Goal: Information Seeking & Learning: Learn about a topic

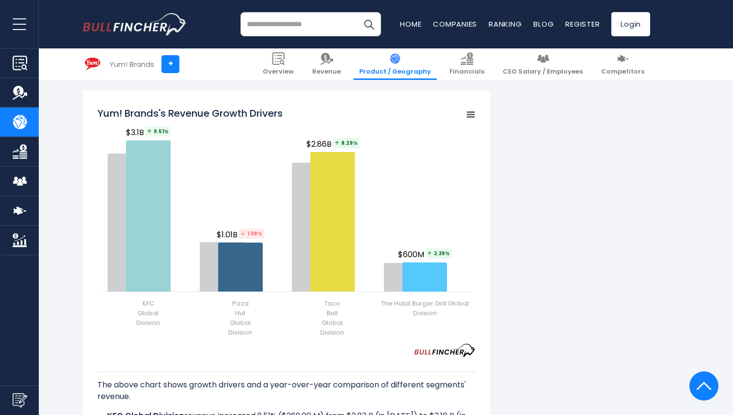
scroll to position [1135, 0]
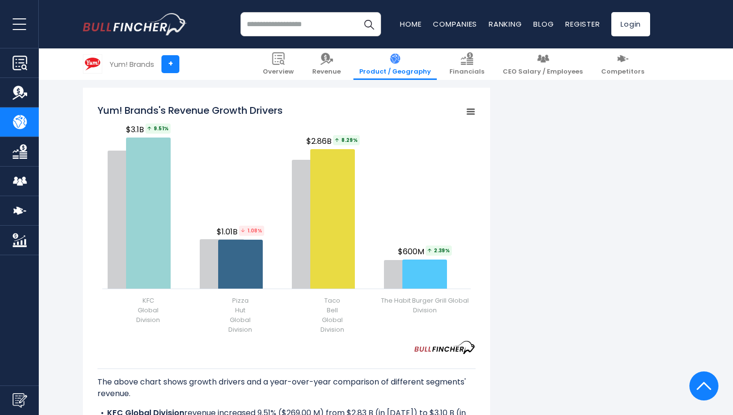
click at [592, 315] on div "Yum! Brands's Revenue by Segment In fiscal year 2024, Yum! Brands's revenue by …" at bounding box center [366, 69] width 567 height 1975
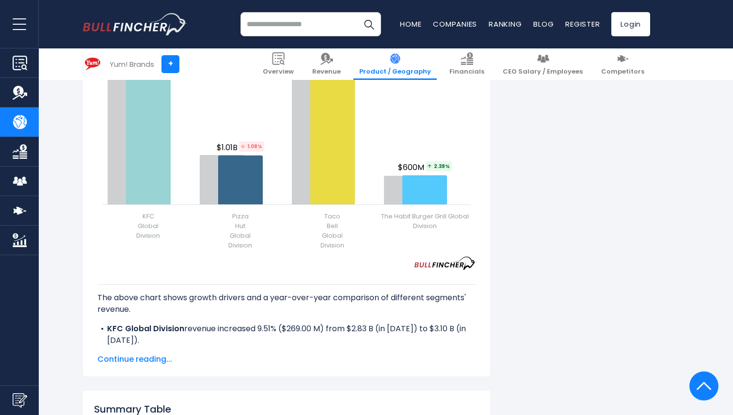
scroll to position [1221, 0]
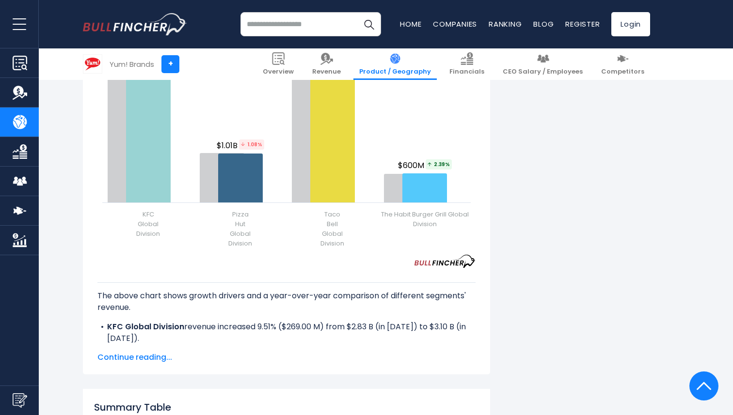
click at [131, 356] on span "Continue reading..." at bounding box center [286, 358] width 378 height 12
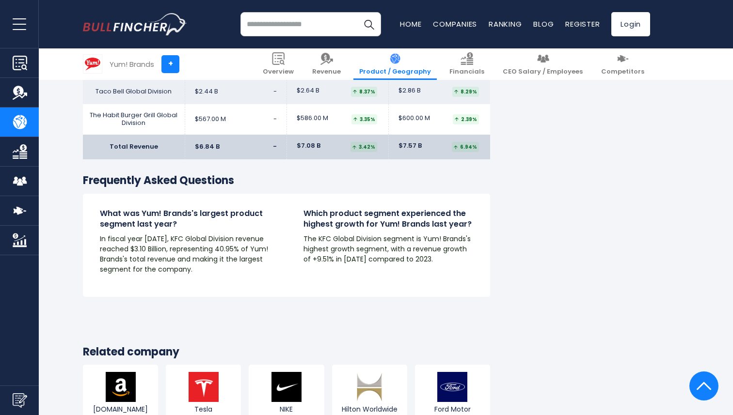
scroll to position [1685, 0]
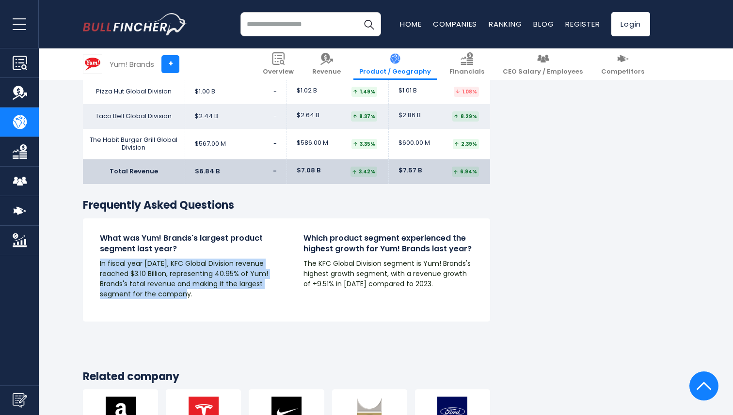
drag, startPoint x: 100, startPoint y: 265, endPoint x: 195, endPoint y: 297, distance: 100.0
click at [195, 297] on p "In fiscal year [DATE], KFC Global Division revenue reached $3.10 Billion, repre…" at bounding box center [185, 279] width 170 height 41
copy p "In fiscal year [DATE], KFC Global Division revenue reached $3.10 Billion, repre…"
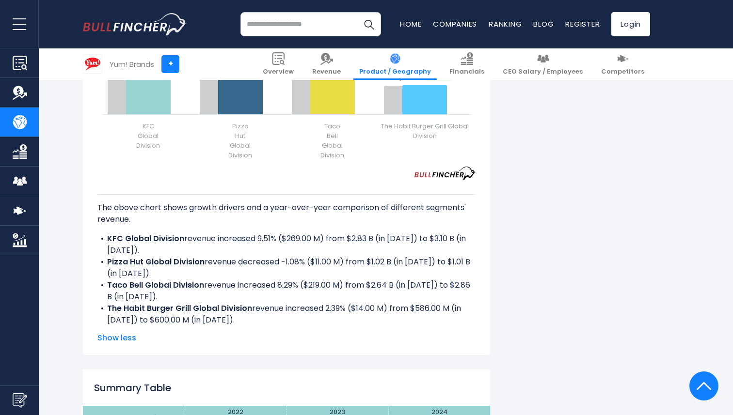
scroll to position [1302, 0]
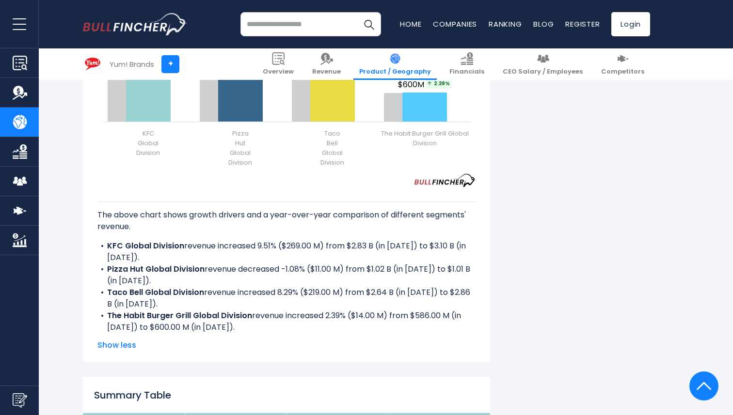
click at [179, 251] on li "KFC Global Division revenue increased 9.51% ($269.00 M) from $2.83 B (in 2023) …" at bounding box center [286, 251] width 378 height 23
click at [144, 256] on li "KFC Global Division revenue increased 9.51% ($269.00 M) from $2.83 B (in 2023) …" at bounding box center [286, 251] width 378 height 23
click at [136, 257] on li "KFC Global Division revenue increased 9.51% ($269.00 M) from $2.83 B (in 2023) …" at bounding box center [286, 251] width 378 height 23
click at [108, 245] on b "KFC Global Division" at bounding box center [145, 245] width 77 height 11
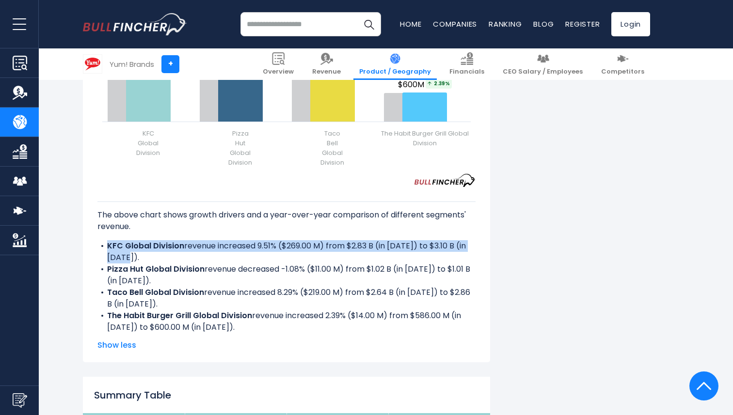
drag, startPoint x: 107, startPoint y: 245, endPoint x: 133, endPoint y: 256, distance: 28.7
click at [133, 256] on li "KFC Global Division revenue increased 9.51% ($269.00 M) from $2.83 B (in 2023) …" at bounding box center [286, 251] width 378 height 23
copy li "KFC Global Division revenue increased 9.51% ($269.00 M) from $2.83 B (in 2023) …"
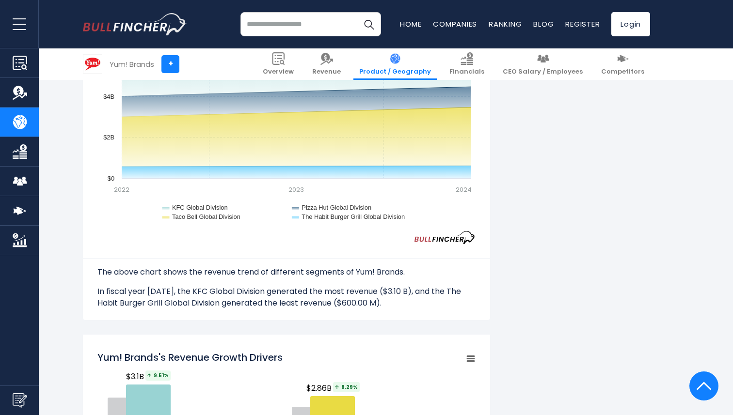
scroll to position [885, 0]
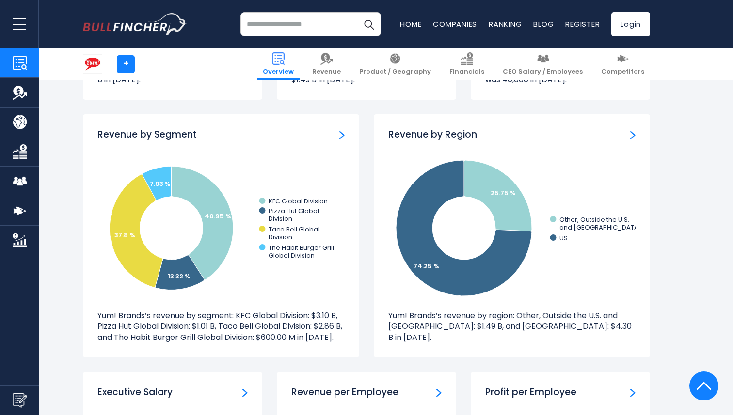
scroll to position [864, 0]
click at [631, 135] on img "Revenue by Region" at bounding box center [632, 135] width 5 height 9
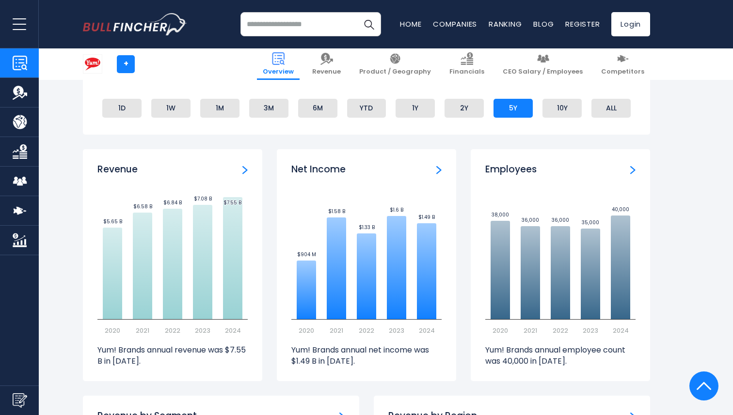
scroll to position [579, 0]
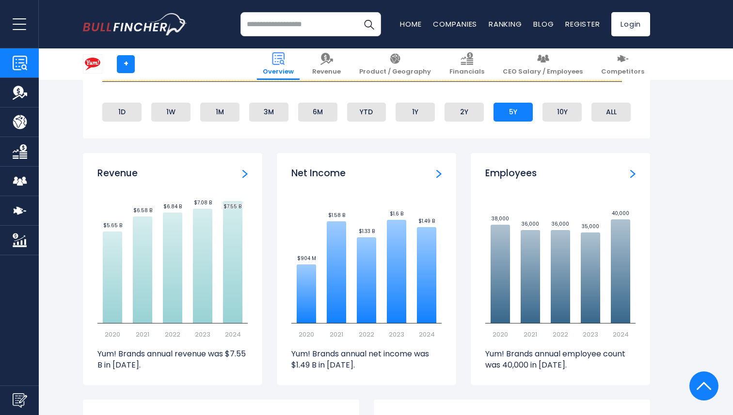
click at [247, 175] on img "Revenue" at bounding box center [244, 174] width 5 height 9
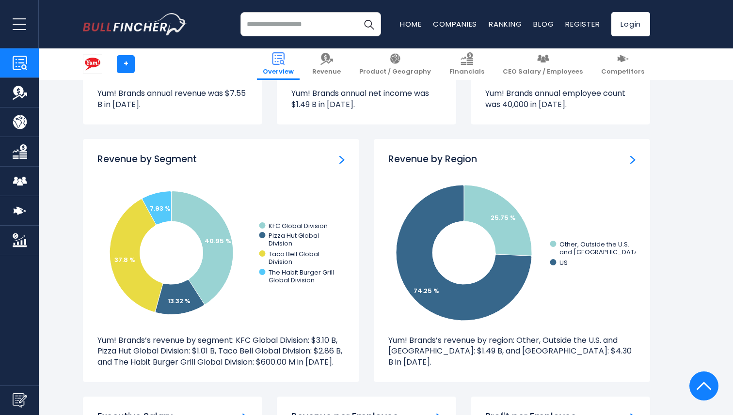
scroll to position [841, 0]
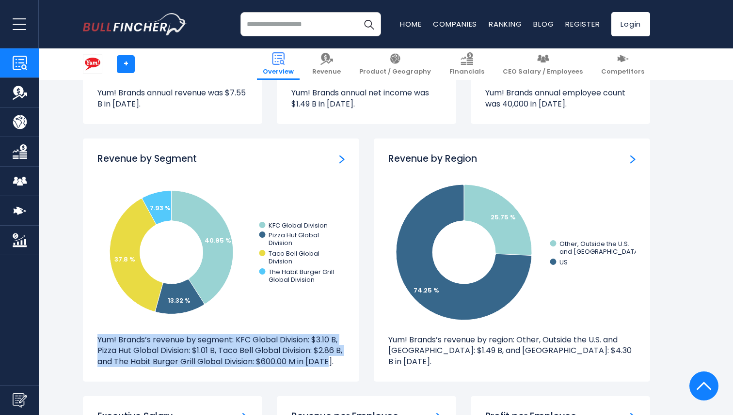
drag, startPoint x: 98, startPoint y: 340, endPoint x: 349, endPoint y: 367, distance: 252.4
click at [349, 367] on div "Revenue by Segment Created with Highcharts 12.1.2 40.95 % 13.32 % 37.8 % 7.93 %…" at bounding box center [221, 260] width 276 height 243
copy p "Yum! Brands’s revenue by segment: KFC Global Division: $3.10 B, Pizza Hut Globa…"
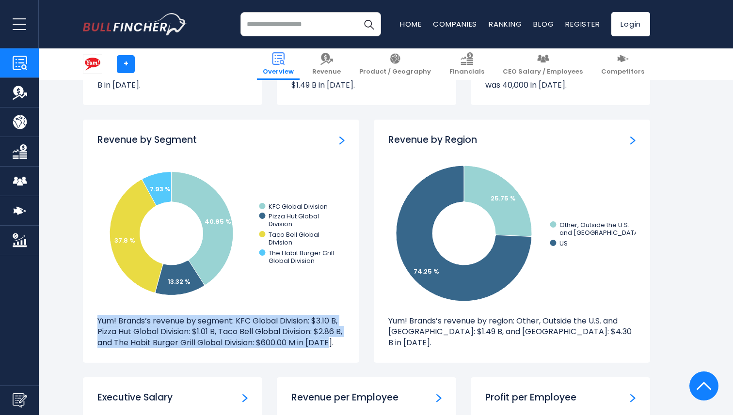
scroll to position [852, 0]
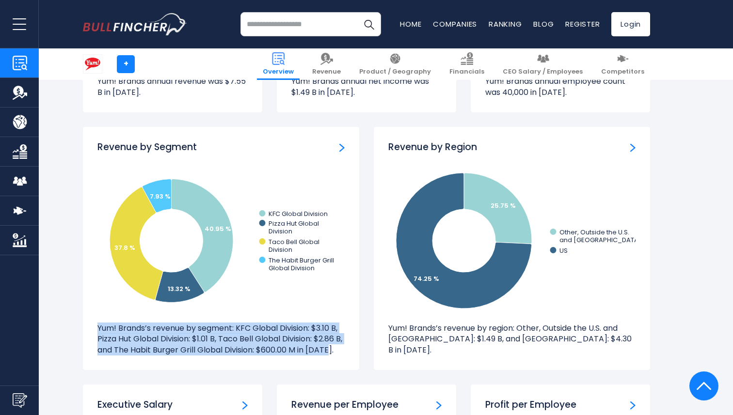
click at [342, 148] on img "Revenue by Segment" at bounding box center [341, 147] width 5 height 9
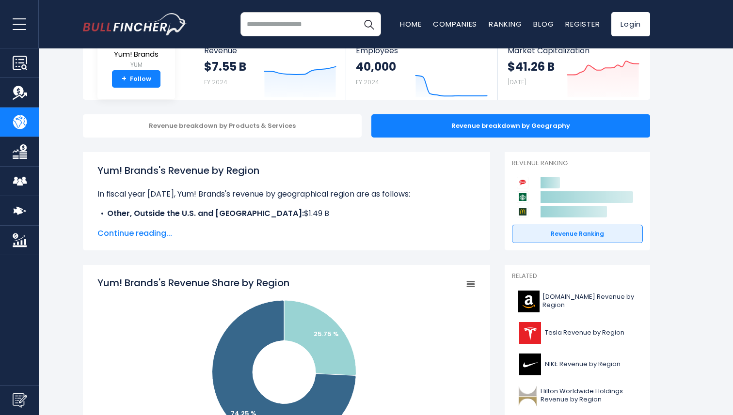
scroll to position [61, 0]
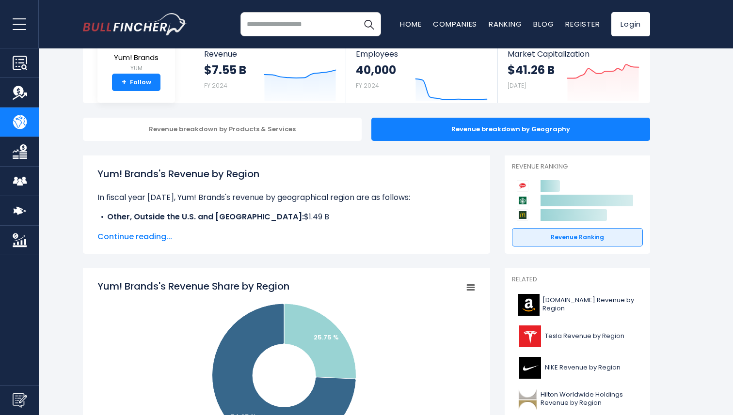
click at [142, 235] on span "Continue reading..." at bounding box center [286, 237] width 378 height 12
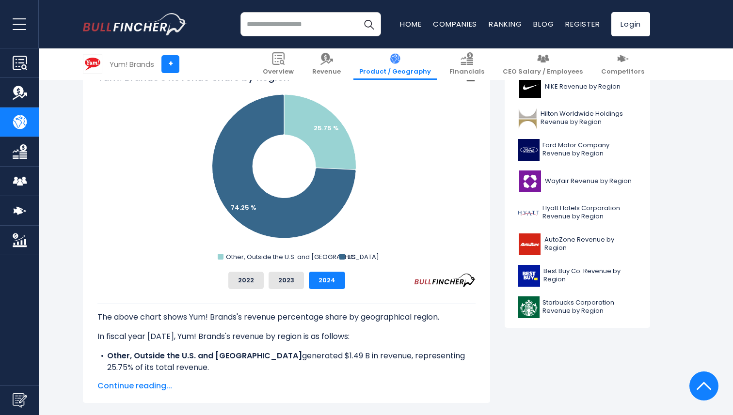
scroll to position [346, 0]
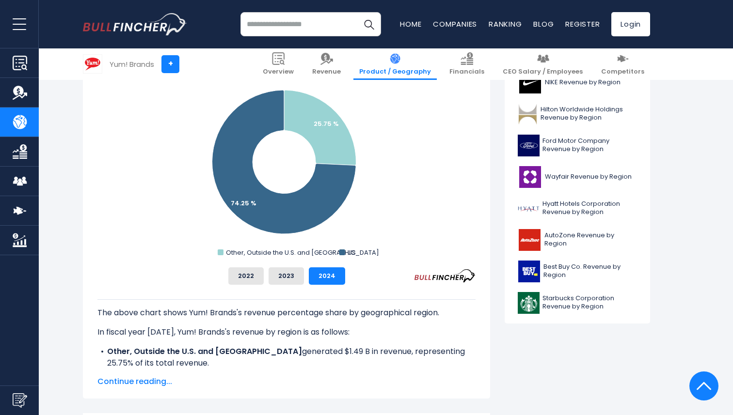
click at [115, 379] on span "Continue reading..." at bounding box center [286, 382] width 378 height 12
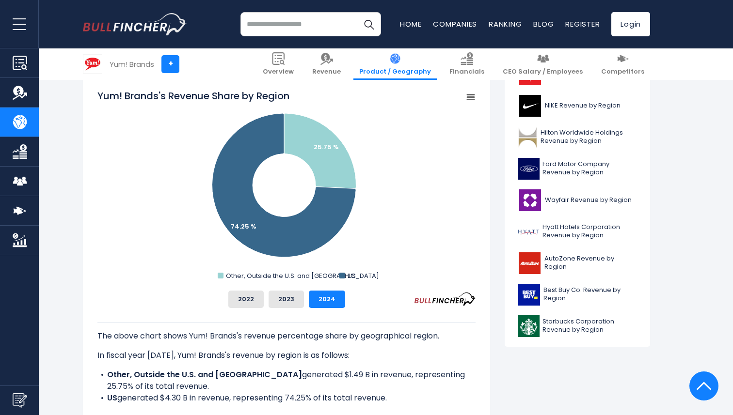
scroll to position [314, 0]
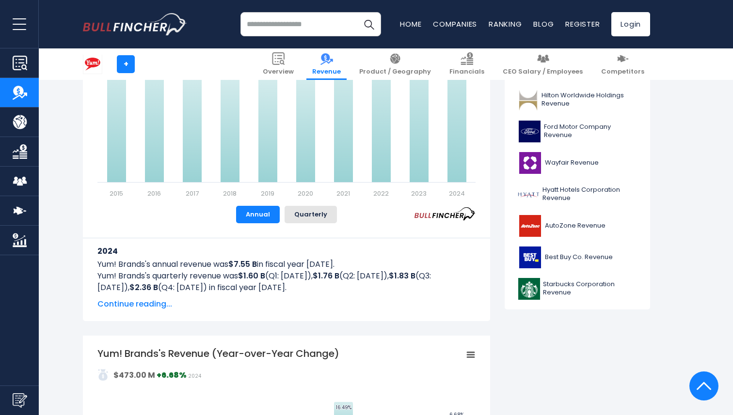
scroll to position [326, 0]
click at [137, 305] on span "Continue reading..." at bounding box center [286, 304] width 378 height 12
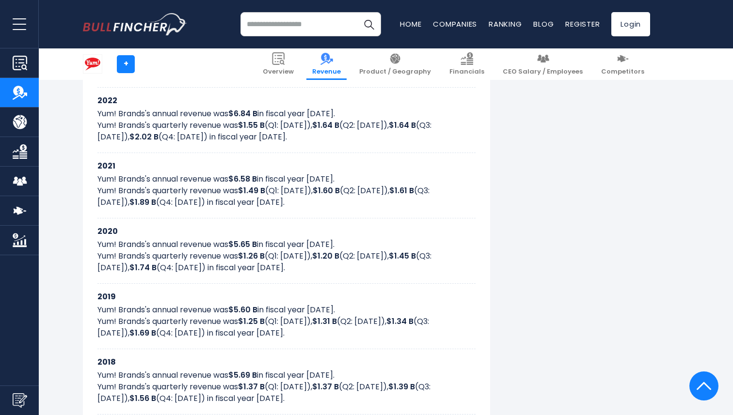
scroll to position [607, 0]
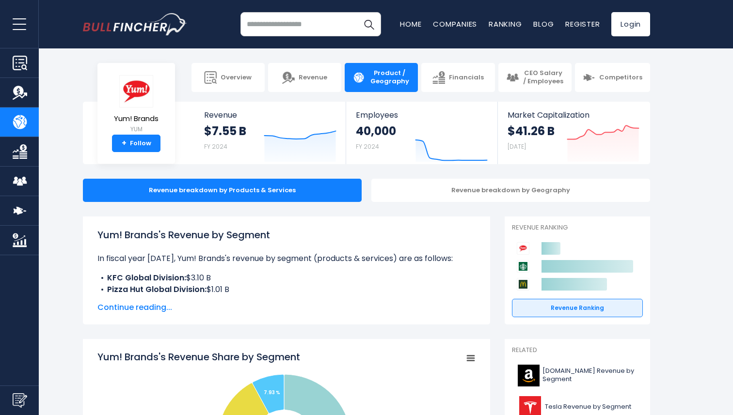
click at [151, 311] on span "Continue reading..." at bounding box center [286, 308] width 378 height 12
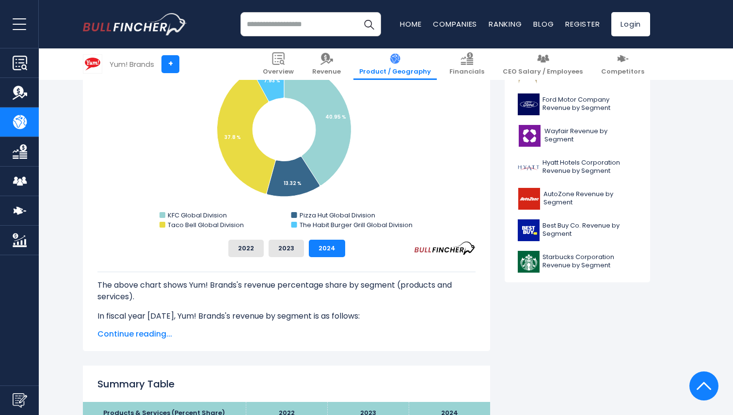
scroll to position [409, 0]
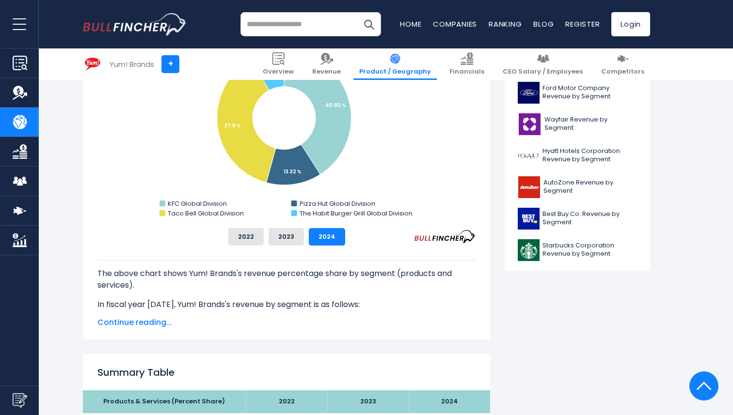
click at [146, 323] on span "Continue reading..." at bounding box center [286, 323] width 378 height 12
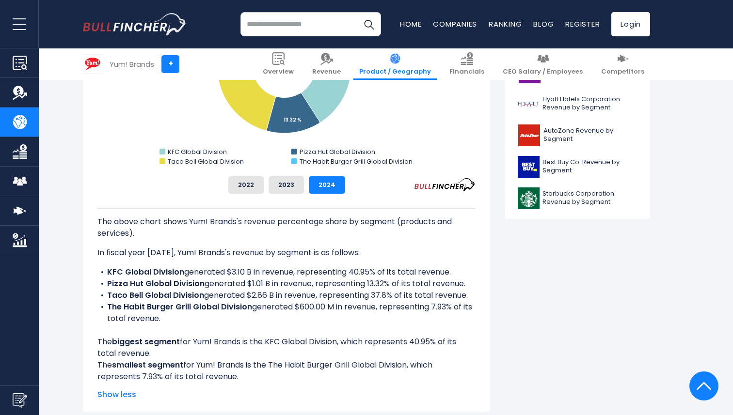
scroll to position [463, 0]
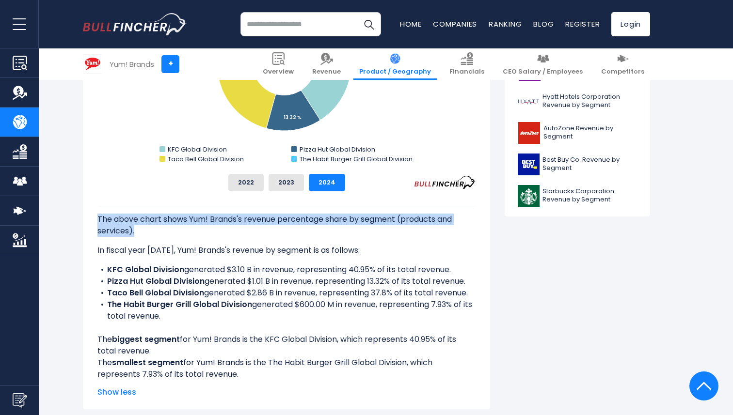
drag, startPoint x: 97, startPoint y: 218, endPoint x: 142, endPoint y: 229, distance: 46.8
click at [142, 229] on p "The above chart shows Yum! Brands's revenue percentage share by segment (produc…" at bounding box center [286, 225] width 378 height 23
copy p "The above chart shows Yum! Brands's revenue percentage share by segment (produc…"
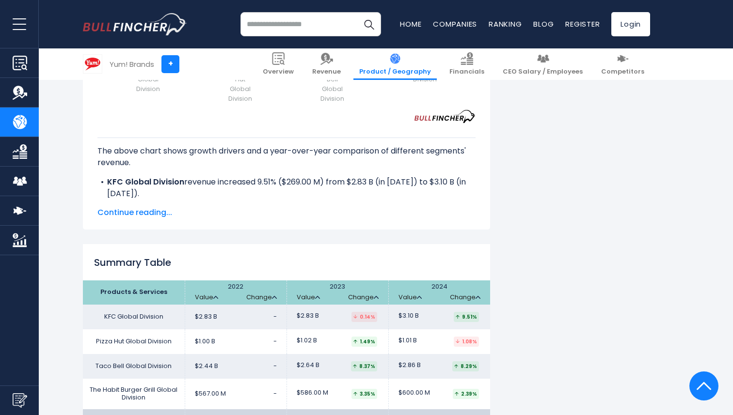
scroll to position [1576, 0]
